Goal: Navigation & Orientation: Find specific page/section

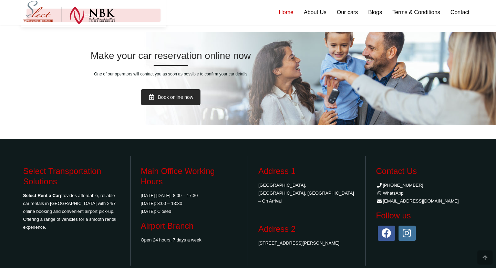
scroll to position [1416, 0]
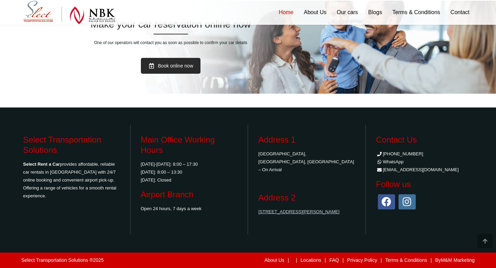
click at [293, 209] on link "[STREET_ADDRESS][PERSON_NAME]" at bounding box center [298, 211] width 81 height 5
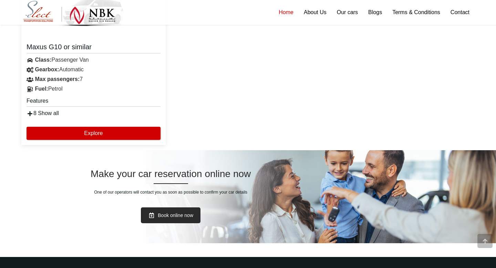
scroll to position [1416, 0]
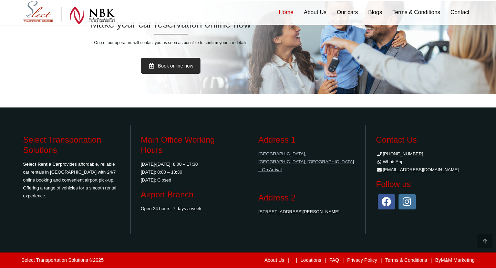
click at [286, 153] on link "[GEOGRAPHIC_DATA], [GEOGRAPHIC_DATA], [GEOGRAPHIC_DATA] – On Arrival" at bounding box center [306, 161] width 96 height 21
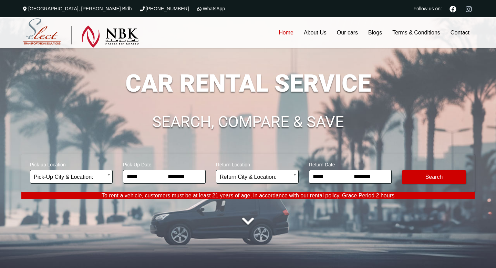
click at [467, 11] on icon at bounding box center [469, 9] width 12 height 12
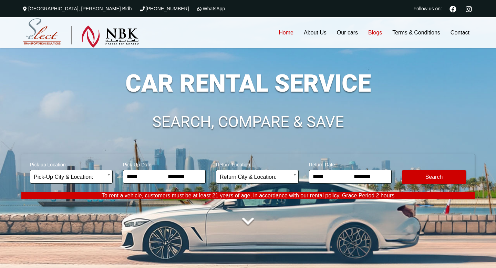
click at [371, 33] on link "Blogs" at bounding box center [375, 32] width 24 height 31
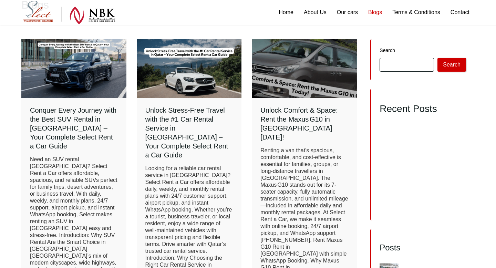
scroll to position [70, 0]
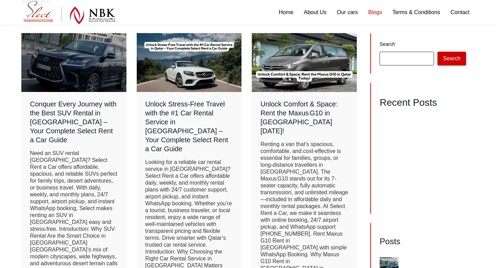
click at [86, 122] on h4 "Conquer Every Journey with the Best SUV Rental in Qatar – Your Complete Select …" at bounding box center [74, 122] width 88 height 45
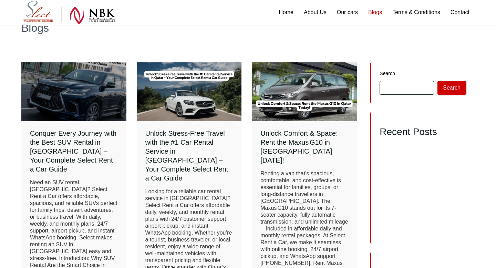
scroll to position [35, 0]
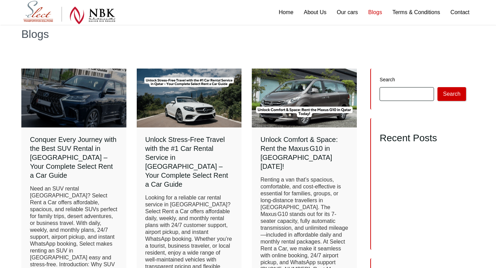
click at [78, 155] on h4 "Conquer Every Journey with the Best SUV Rental in Qatar – Your Complete Select …" at bounding box center [74, 157] width 88 height 45
click at [79, 116] on link at bounding box center [73, 98] width 105 height 59
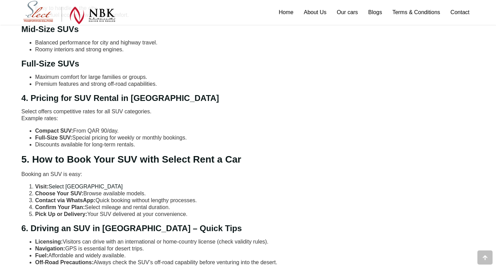
scroll to position [517, 0]
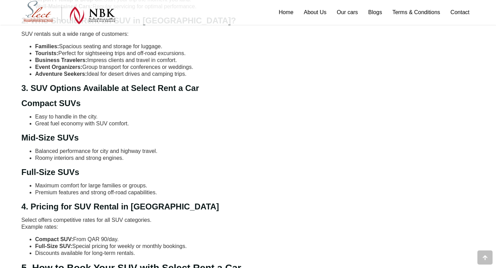
click at [37, 13] on img at bounding box center [69, 13] width 92 height 24
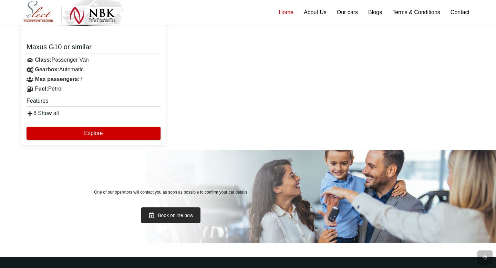
scroll to position [1416, 0]
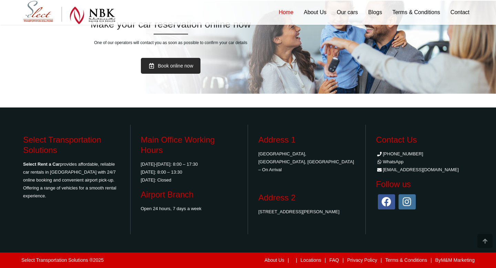
click at [165, 168] on p "Sunday-Thursday: 8:00 – 17:30 Saturday: 8:00 – 13:30 Friday: Closed" at bounding box center [189, 172] width 97 height 24
click at [455, 182] on h3 "Follow us" at bounding box center [424, 184] width 97 height 10
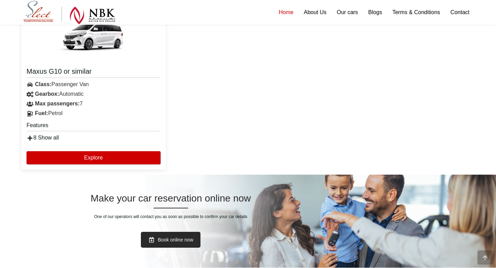
scroll to position [1251, 0]
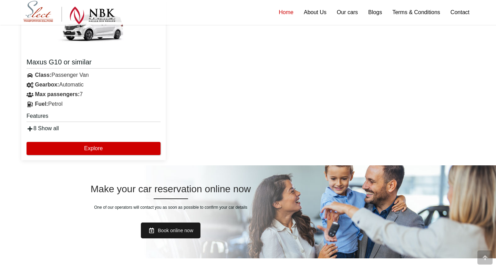
click at [192, 231] on link "Book online now" at bounding box center [171, 231] width 60 height 16
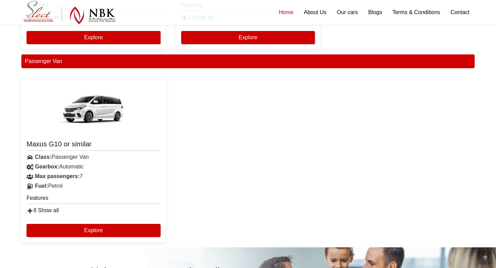
scroll to position [1150, 0]
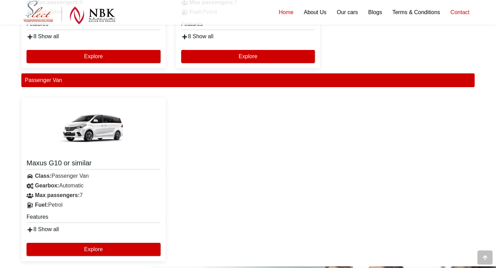
click at [460, 13] on link "Contact" at bounding box center [460, 12] width 29 height 25
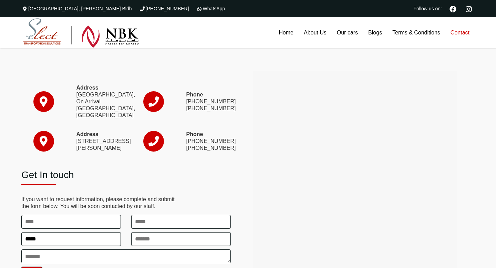
click at [479, 136] on div at bounding box center [364, 176] width 232 height 256
click at [292, 32] on link "Home" at bounding box center [286, 32] width 25 height 31
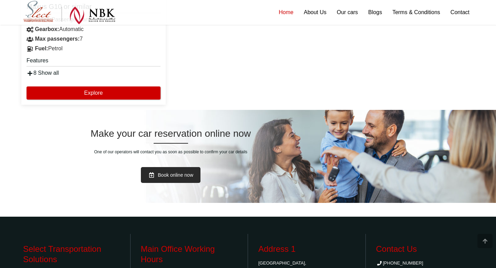
scroll to position [1416, 0]
